Goal: Check status: Check status

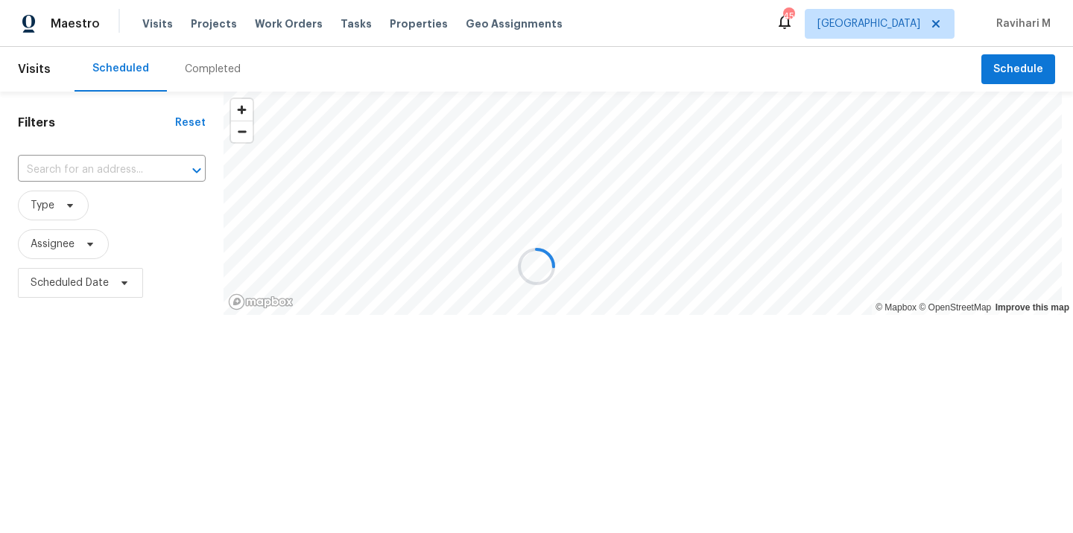
click at [911, 31] on div at bounding box center [536, 266] width 1073 height 533
click at [909, 30] on div at bounding box center [536, 266] width 1073 height 533
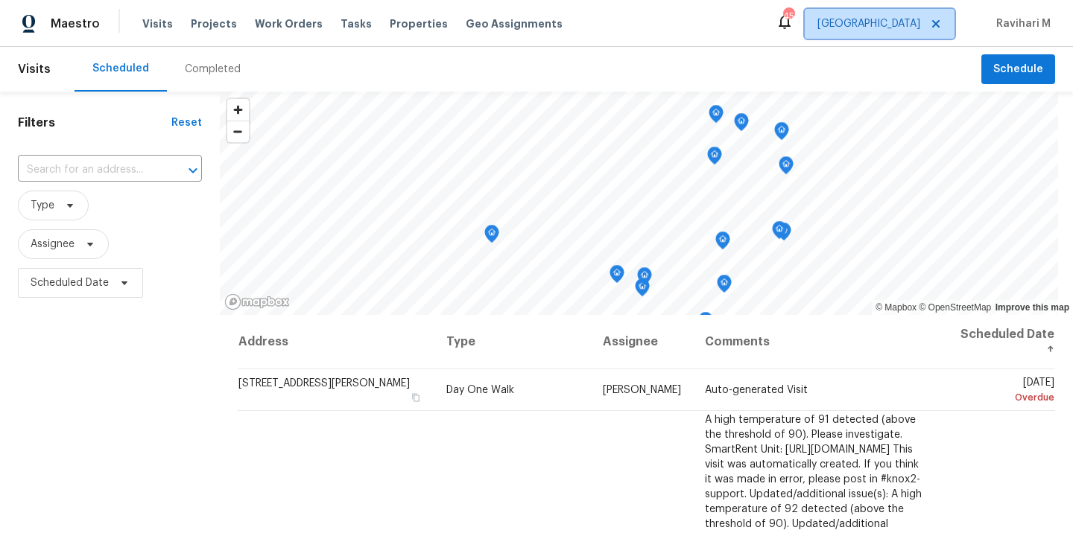
click at [908, 30] on span "[GEOGRAPHIC_DATA]" at bounding box center [868, 23] width 103 height 15
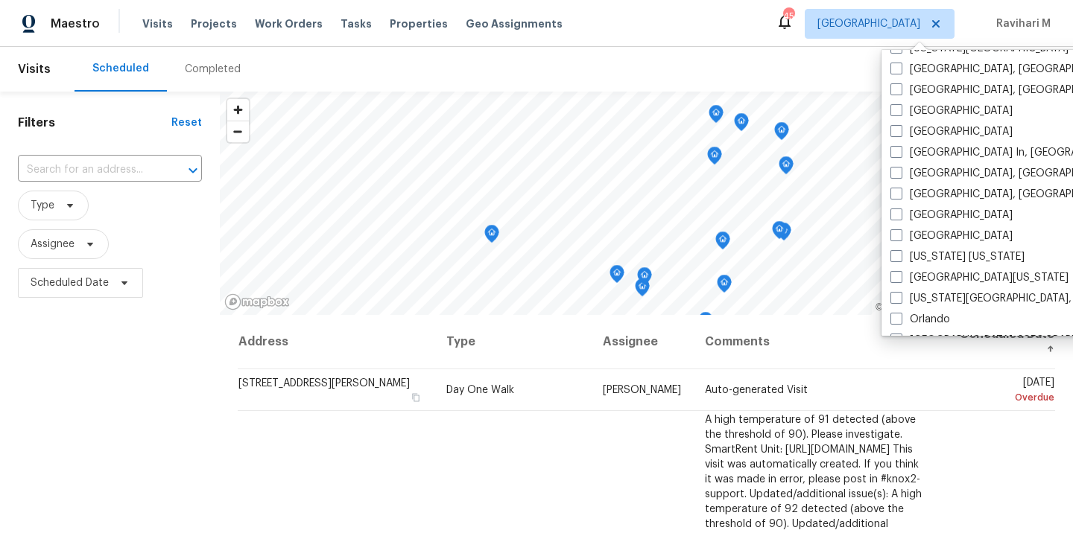
scroll to position [588, 0]
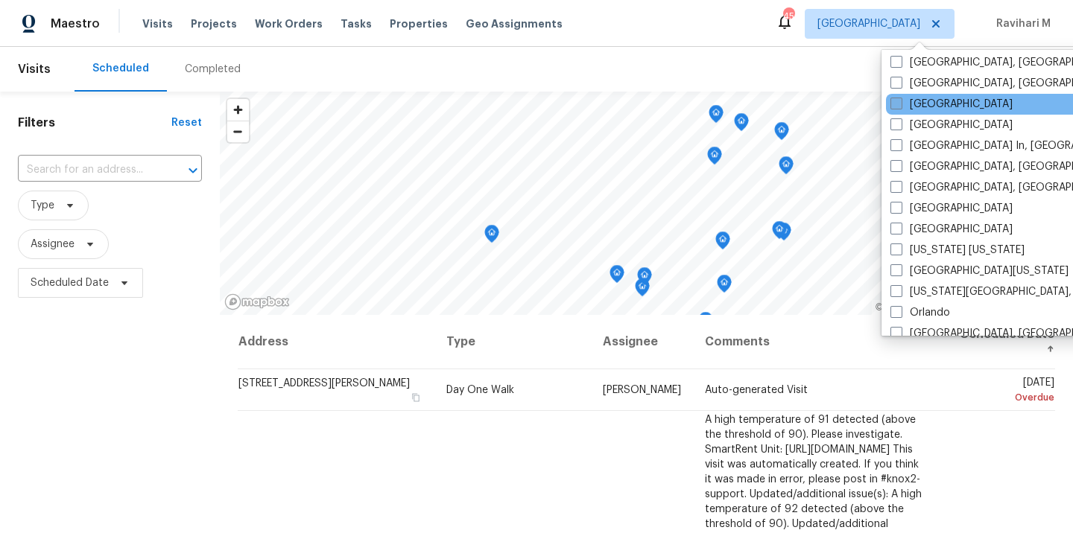
click at [895, 105] on span at bounding box center [896, 104] width 12 height 12
click at [895, 105] on input "[GEOGRAPHIC_DATA]" at bounding box center [895, 102] width 10 height 10
checkbox input "true"
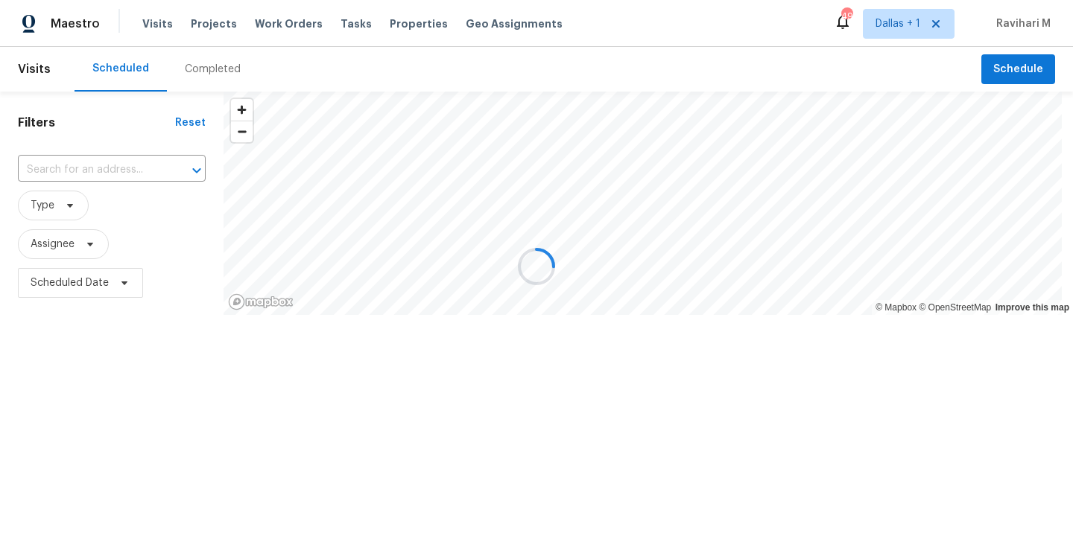
click at [211, 68] on div at bounding box center [536, 266] width 1073 height 533
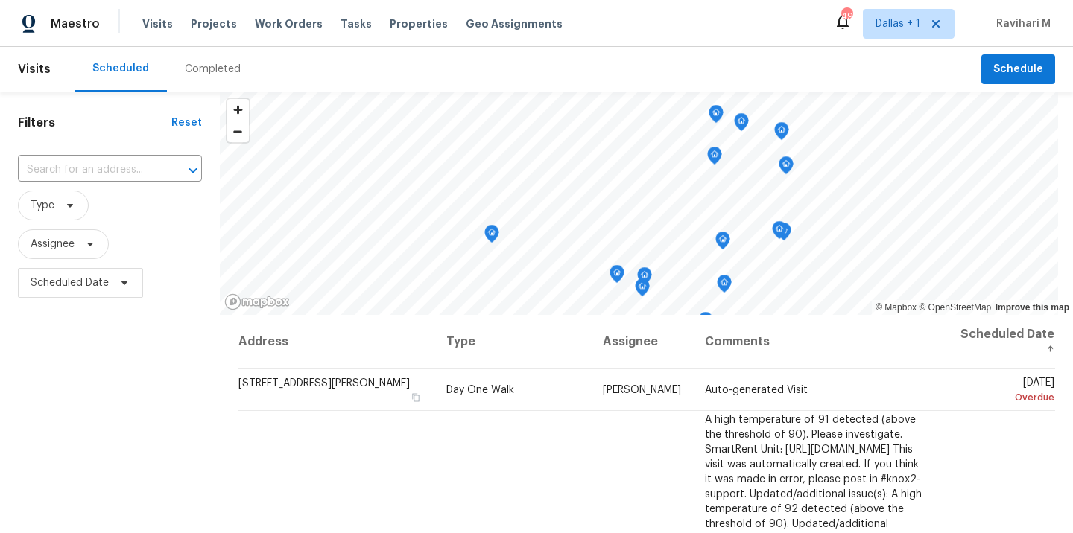
click at [211, 68] on div "Completed" at bounding box center [213, 69] width 56 height 15
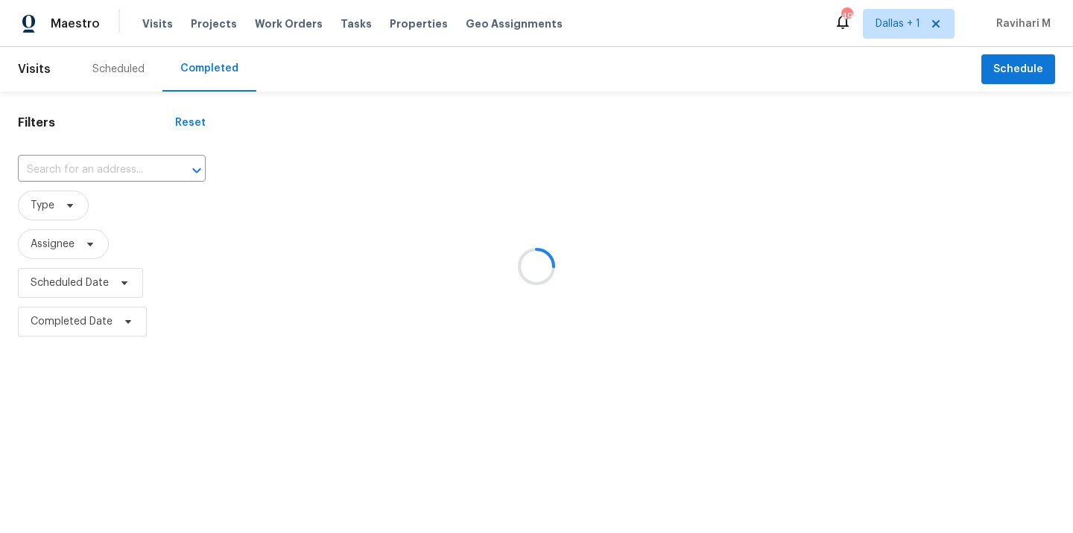
click at [211, 68] on div at bounding box center [536, 266] width 1073 height 533
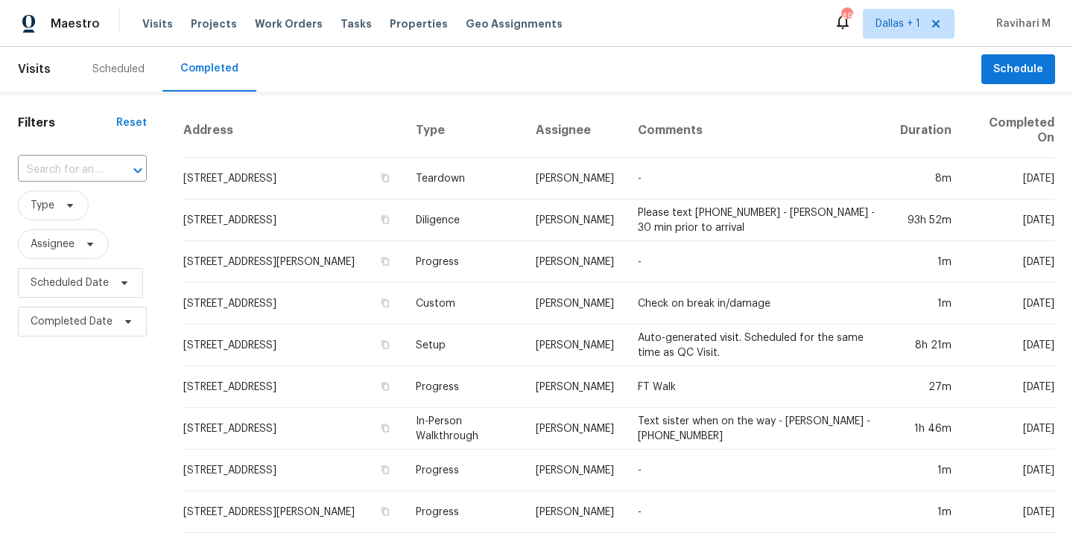
click at [66, 177] on input "text" at bounding box center [61, 170] width 87 height 23
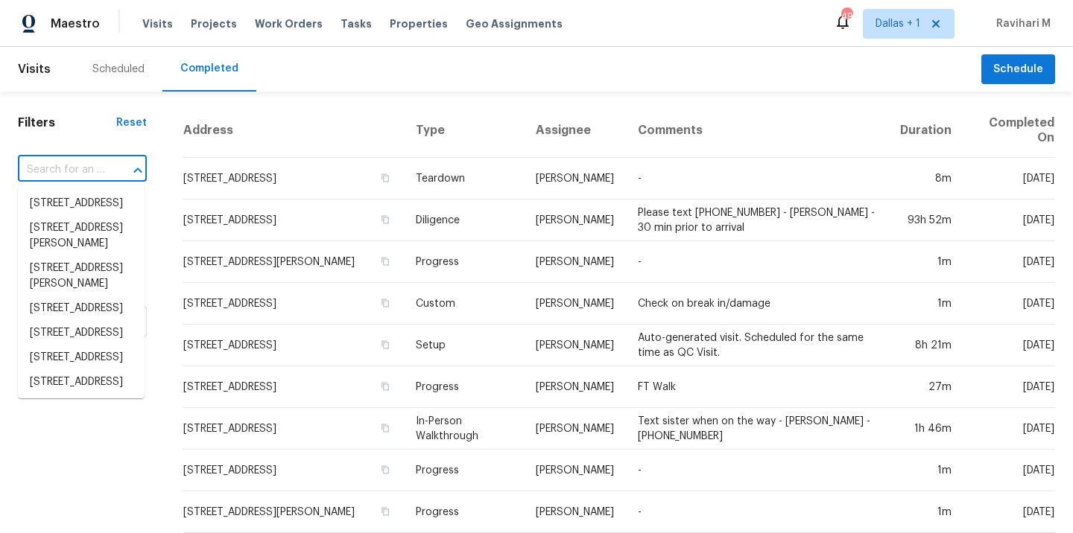
click at [66, 177] on input "text" at bounding box center [61, 170] width 87 height 23
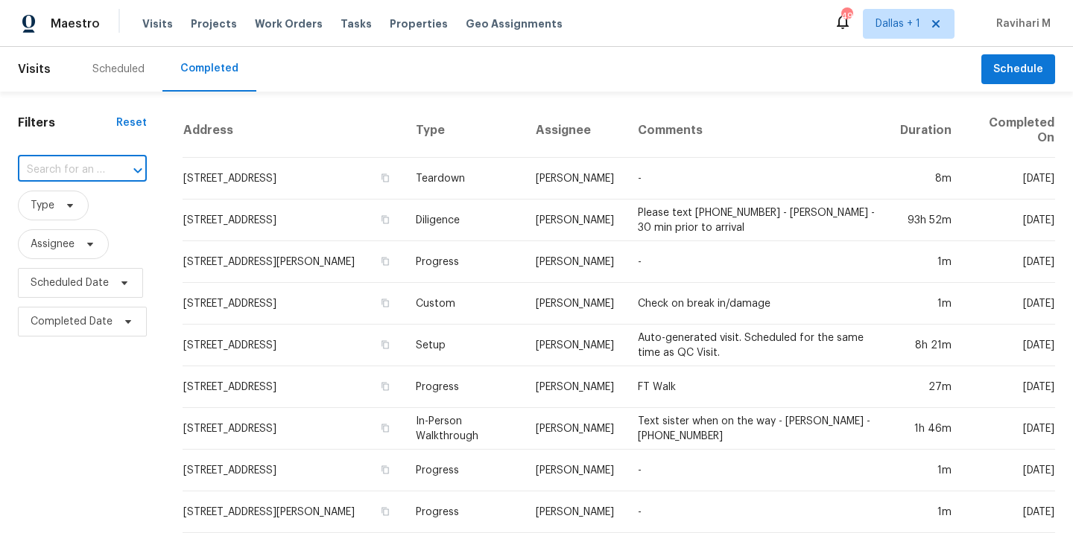
paste input "[STREET_ADDRESS]"
type input "[STREET_ADDRESS]"
click at [67, 202] on li "[STREET_ADDRESS]" at bounding box center [81, 203] width 127 height 25
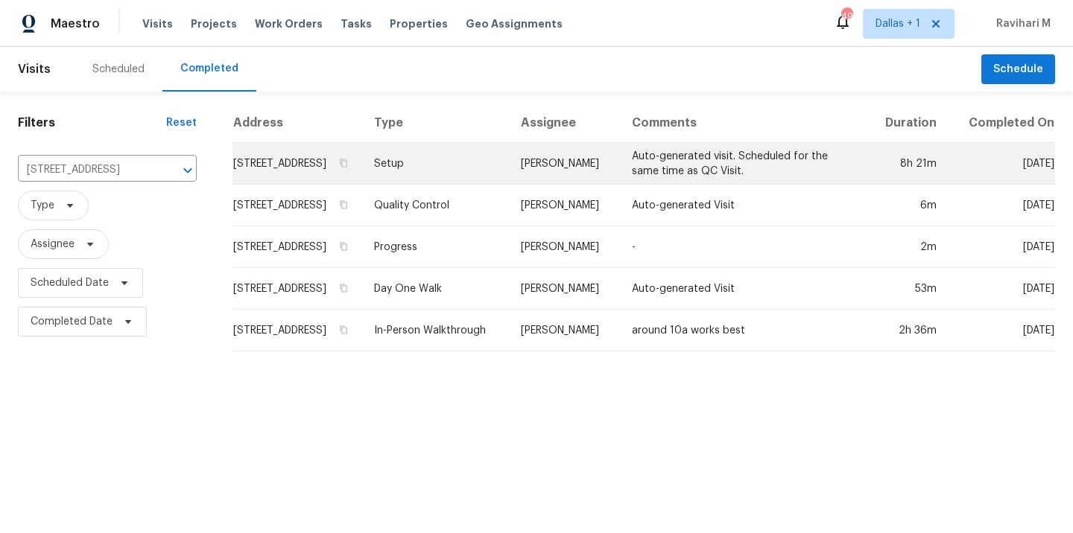
click at [498, 177] on td "Setup" at bounding box center [435, 164] width 147 height 42
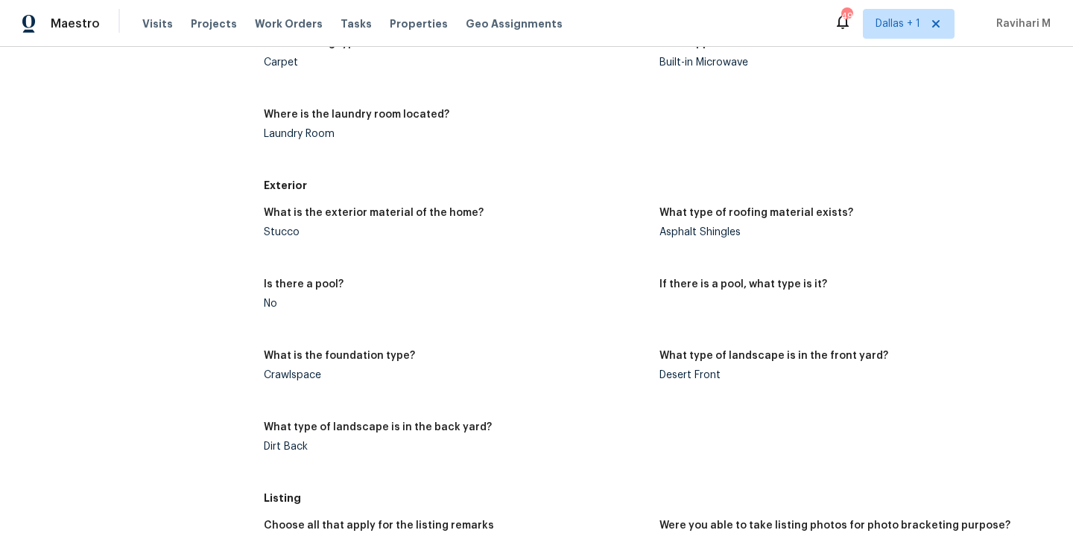
scroll to position [1260, 0]
